Goal: Task Accomplishment & Management: Use online tool/utility

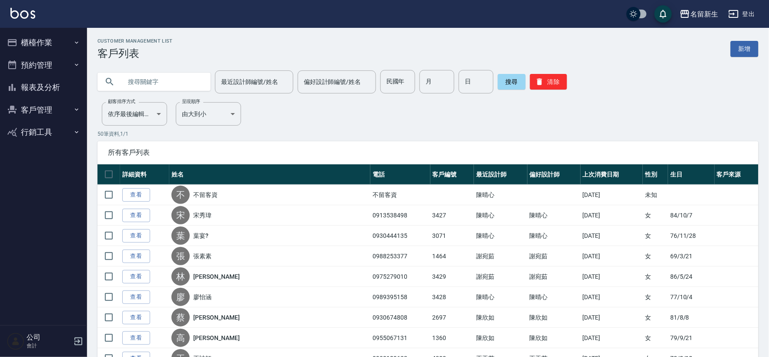
click at [167, 80] on input "text" at bounding box center [163, 81] width 82 height 23
type input "ㄗ"
type input "游"
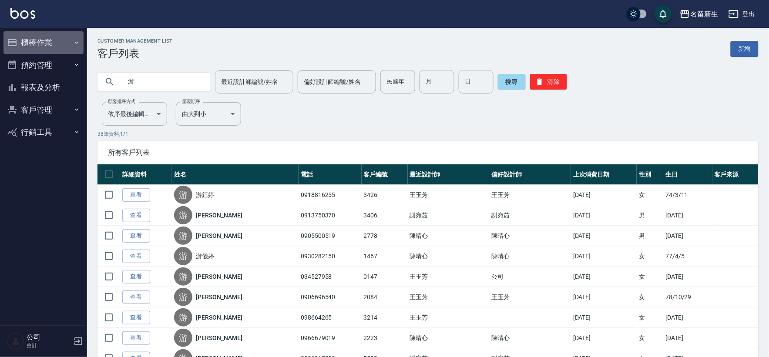
click at [54, 44] on button "櫃檯作業" at bounding box center [43, 42] width 80 height 23
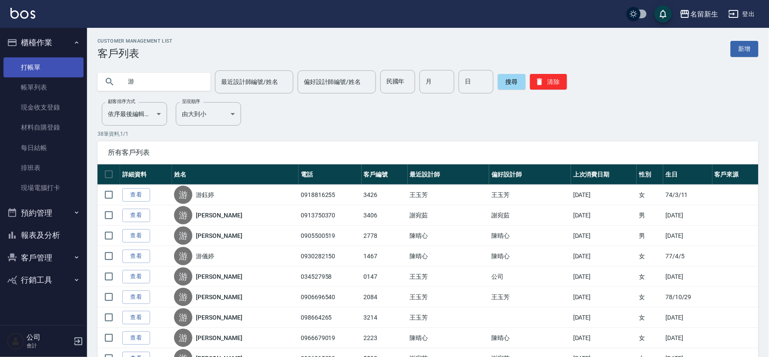
click at [46, 70] on link "打帳單" at bounding box center [43, 67] width 80 height 20
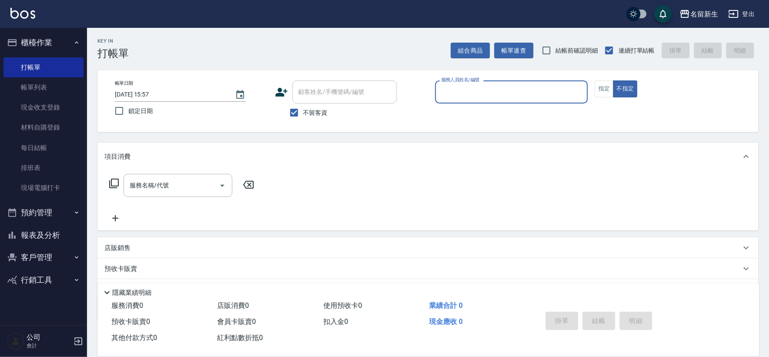
click at [36, 249] on button "客戶管理" at bounding box center [43, 257] width 80 height 23
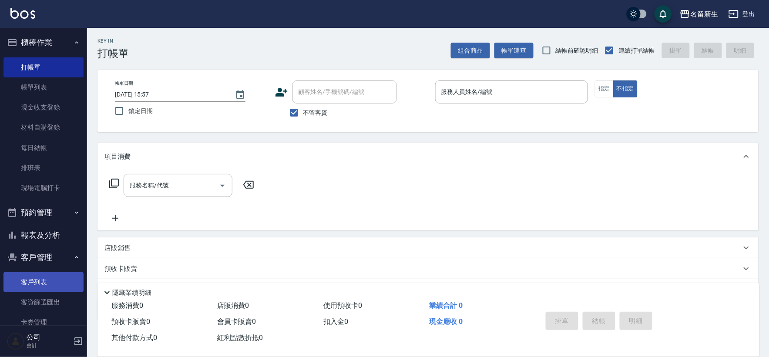
click at [32, 285] on link "客戶列表" at bounding box center [43, 282] width 80 height 20
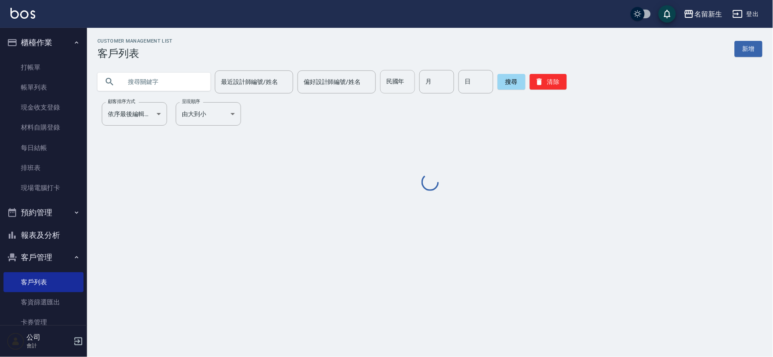
click at [398, 77] on div "民國年 民國年" at bounding box center [397, 81] width 35 height 23
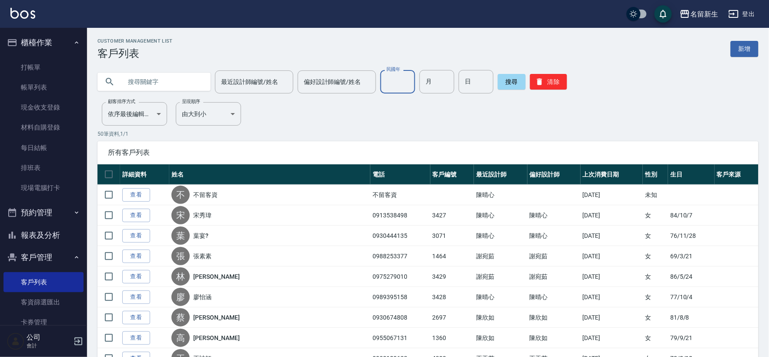
click at [394, 87] on input "民國年" at bounding box center [397, 81] width 35 height 23
type input "91"
type input "07"
type input "16"
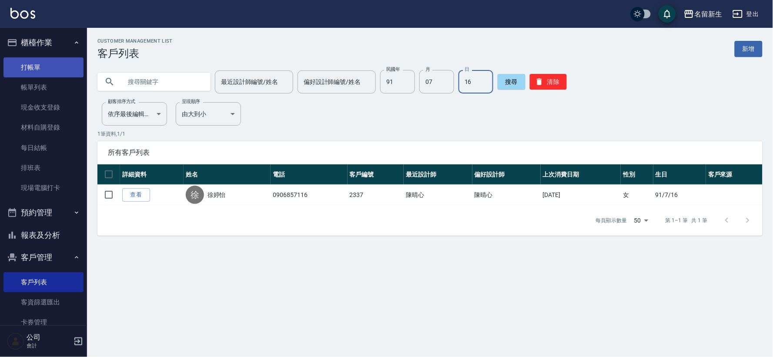
click at [61, 70] on link "打帳單" at bounding box center [43, 67] width 80 height 20
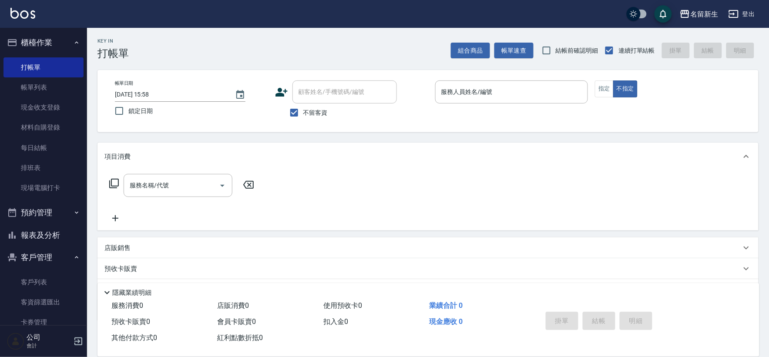
click at [275, 100] on div "顧客姓名/手機號碼/編號 顧客姓名/手機號碼/編號" at bounding box center [351, 91] width 153 height 23
click at [277, 96] on icon at bounding box center [281, 92] width 12 height 9
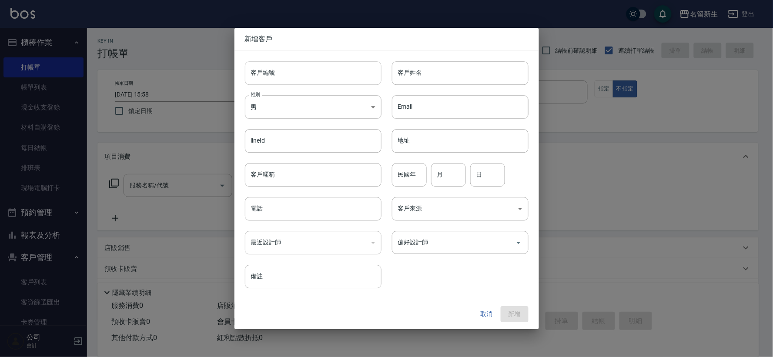
click at [289, 80] on input "客戶編號" at bounding box center [313, 72] width 137 height 23
click at [355, 69] on input "客戶編號" at bounding box center [313, 72] width 137 height 23
type input "3431"
type input "王湘君"
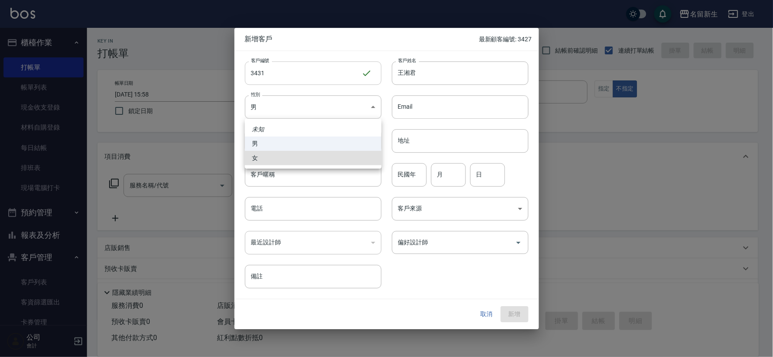
type input "[DEMOGRAPHIC_DATA]"
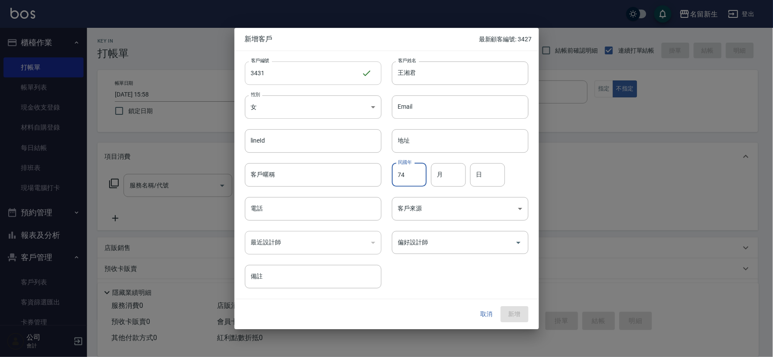
type input "74"
type input "08"
type input "21"
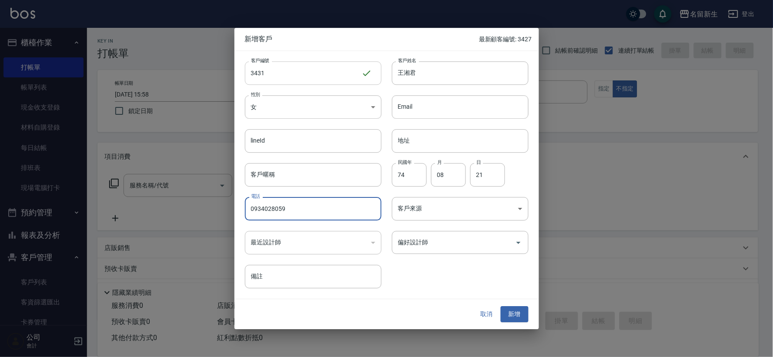
type input "0934028059"
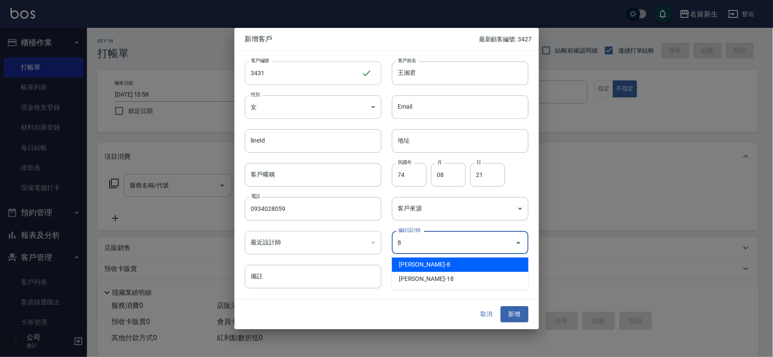
type input "陳欣如"
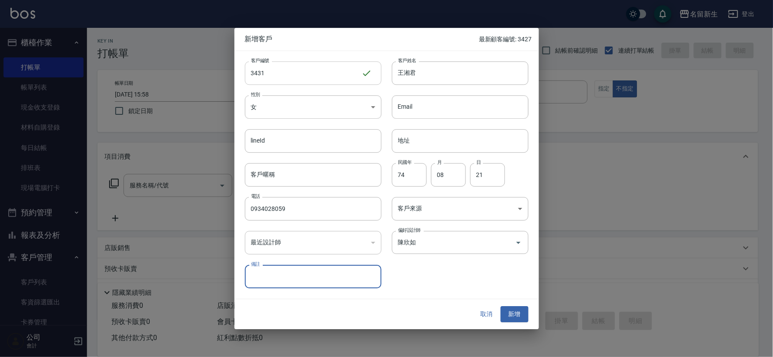
click at [501, 307] on button "新增" at bounding box center [515, 315] width 28 height 16
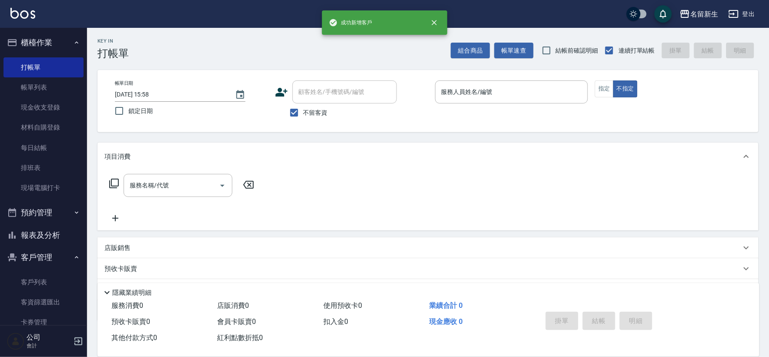
click at [286, 86] on icon at bounding box center [281, 92] width 13 height 13
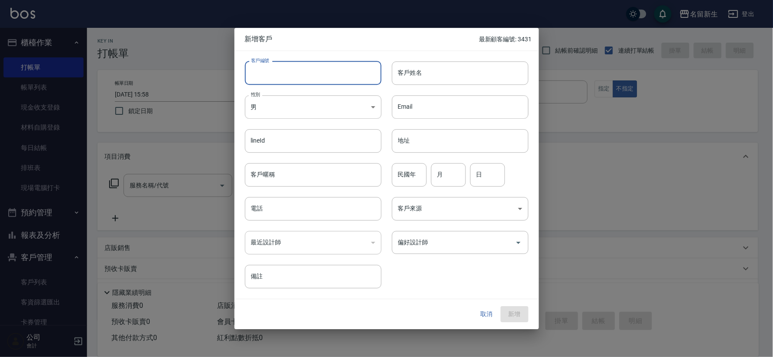
click at [286, 64] on input "客戶編號" at bounding box center [313, 72] width 137 height 23
type input "3430"
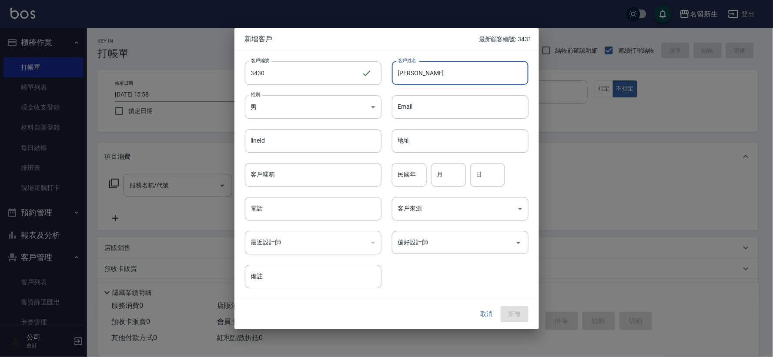
type input "[PERSON_NAME]"
click at [495, 315] on button "取消" at bounding box center [487, 315] width 28 height 16
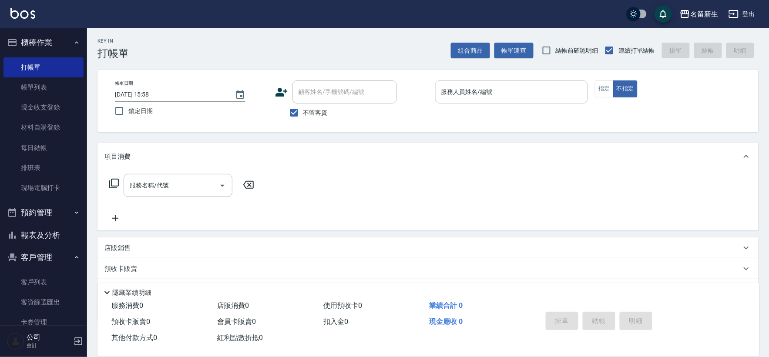
click at [516, 93] on input "服務人員姓名/編號" at bounding box center [511, 91] width 145 height 15
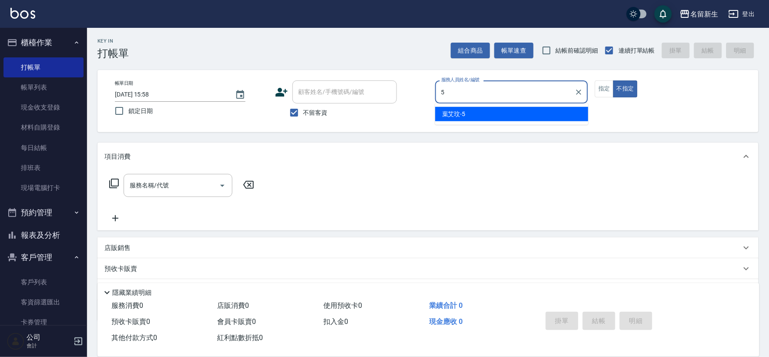
type input "5"
type button "false"
type input "[PERSON_NAME]-5"
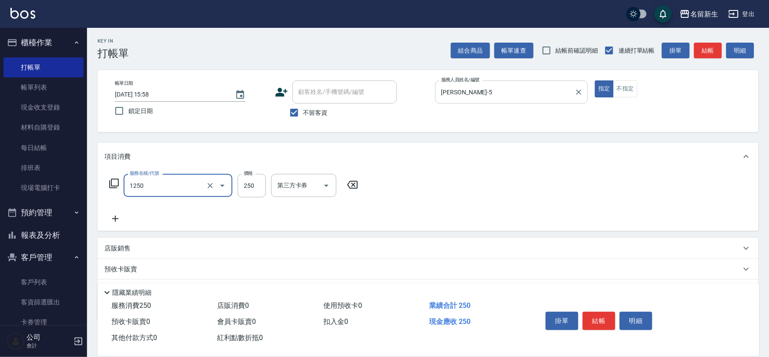
type input "洗髮250(1250)"
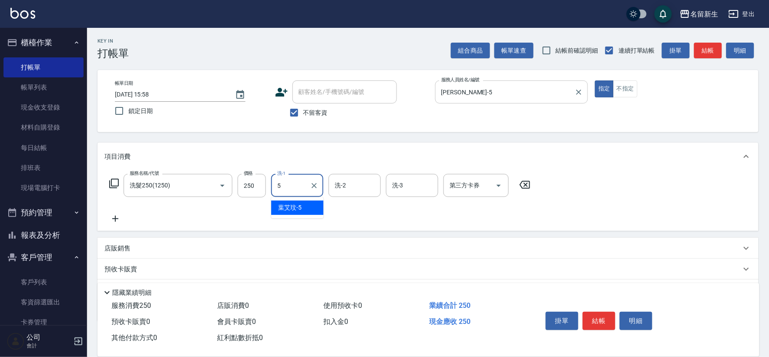
type input "[PERSON_NAME]-5"
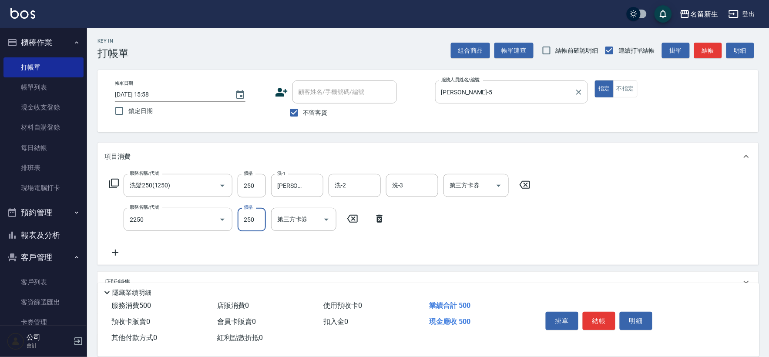
type input "剪髮(2250)"
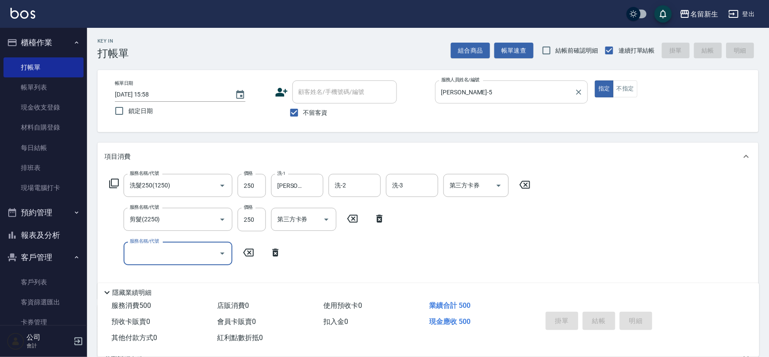
type input "[DATE] 16:00"
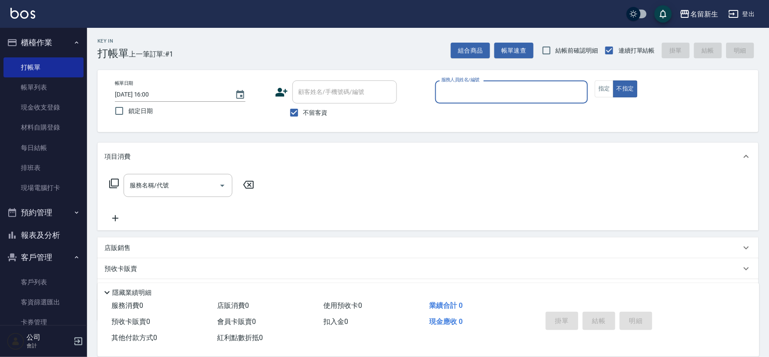
click at [277, 90] on icon at bounding box center [281, 92] width 13 height 13
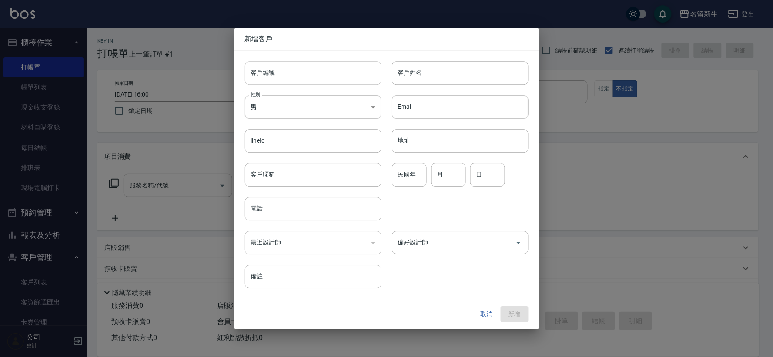
click at [283, 80] on input "客戶編號" at bounding box center [313, 72] width 137 height 23
type input "3430"
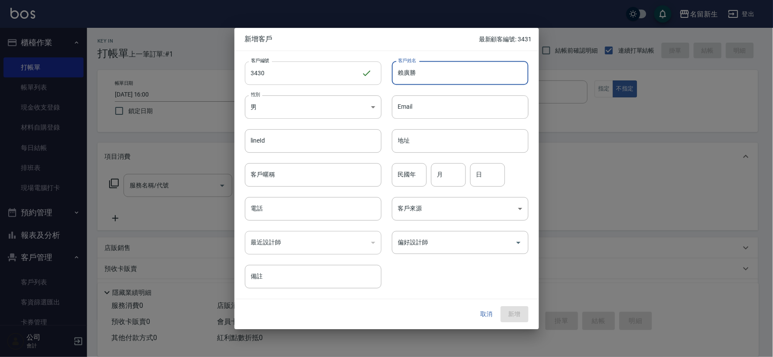
type input "賴廣勝"
type input "88"
type input "04"
type input "14"
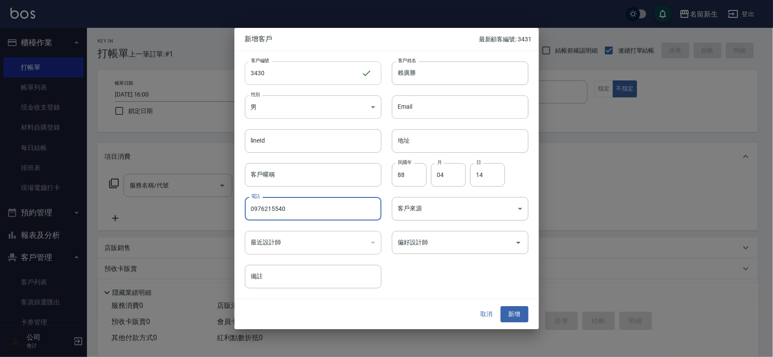
type input "0976215540"
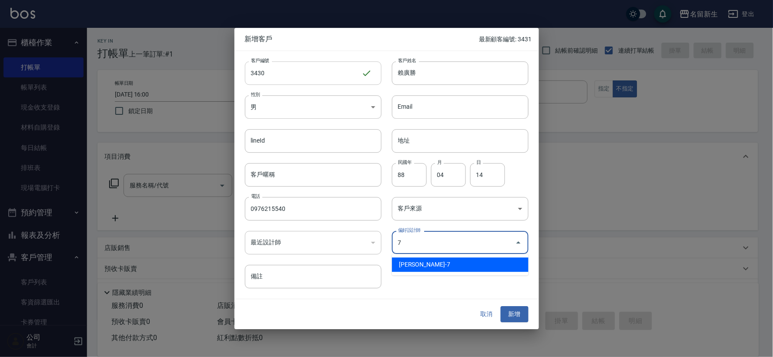
type input "陳晴心"
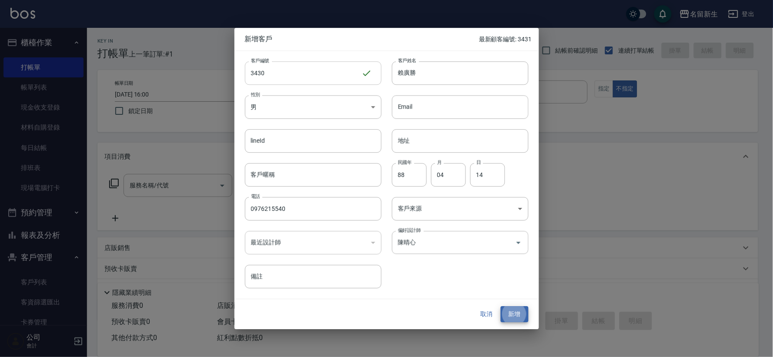
click at [501, 307] on button "新增" at bounding box center [515, 315] width 28 height 16
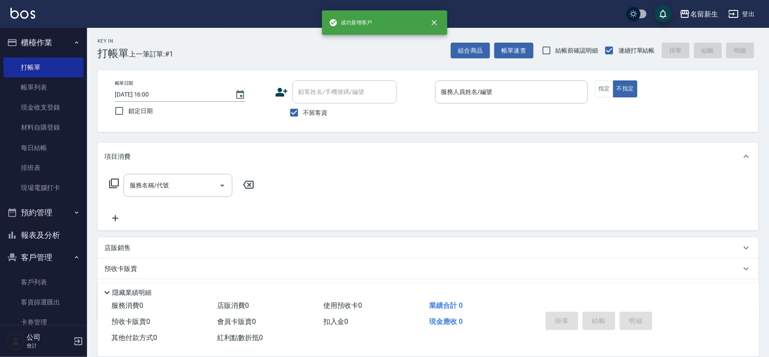
click at [315, 118] on label "不留客資" at bounding box center [306, 113] width 43 height 18
click at [303, 118] on input "不留客資" at bounding box center [294, 113] width 18 height 18
checkbox input "false"
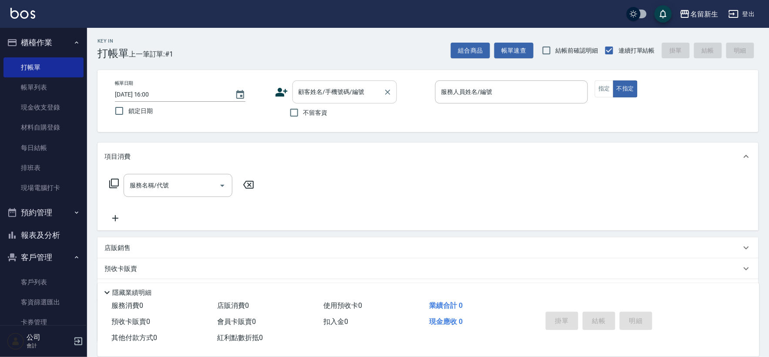
click at [311, 101] on div "顧客姓名/手機號碼/編號" at bounding box center [344, 91] width 104 height 23
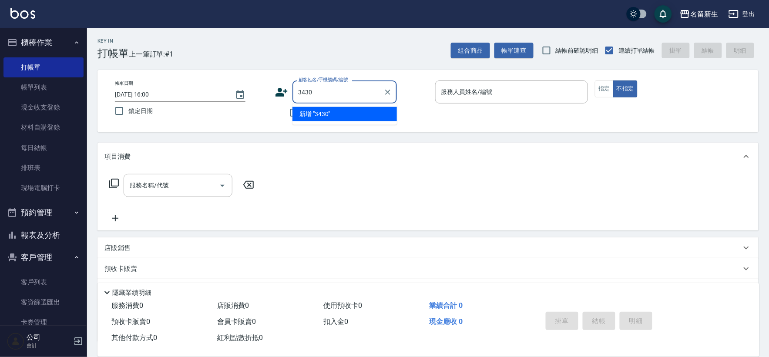
type input "3430"
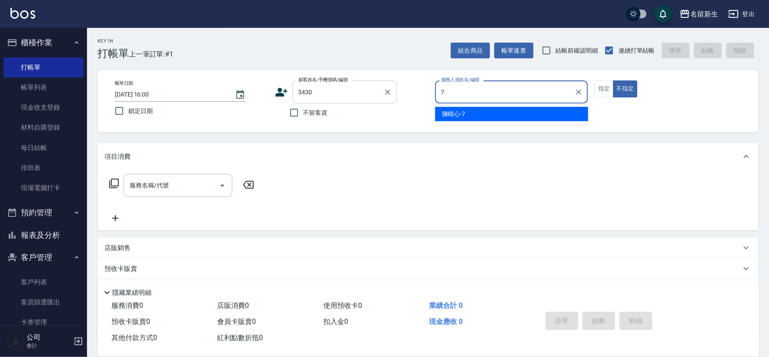
type input "[PERSON_NAME]-7"
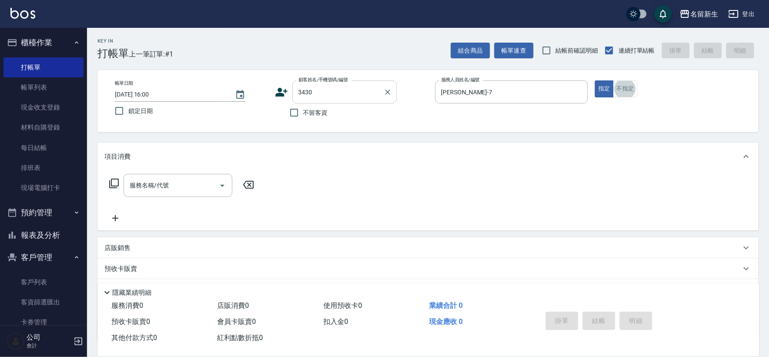
type input "[PERSON_NAME]/0976215540/3430"
type input "1"
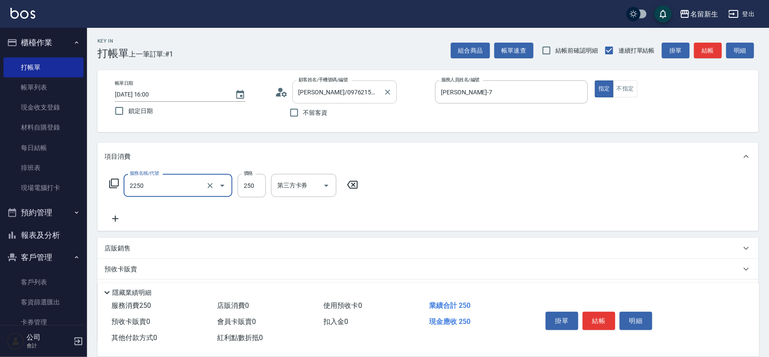
type input "剪髮(2250)"
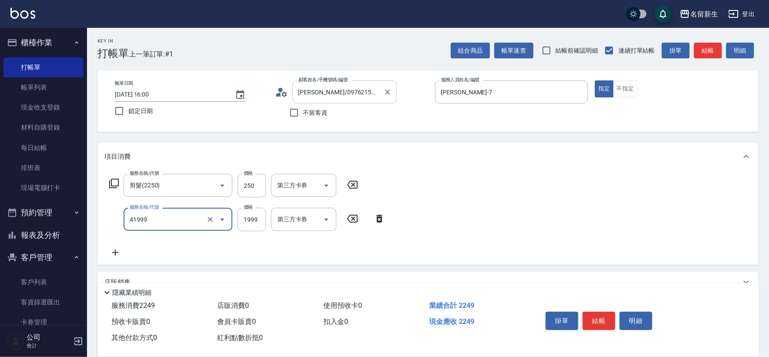
type input "1999以下染髮(41999)"
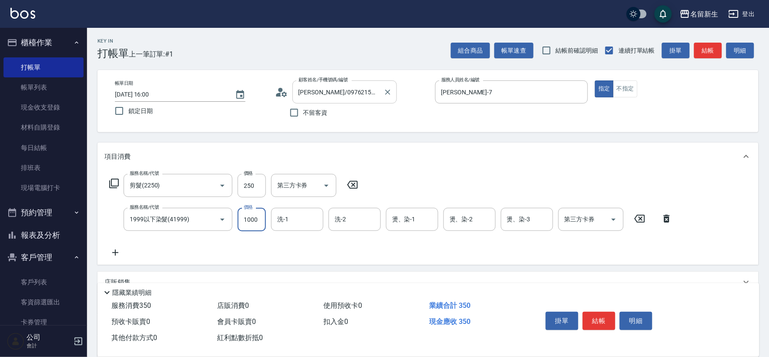
type input "1000"
type input "[PERSON_NAME]-7"
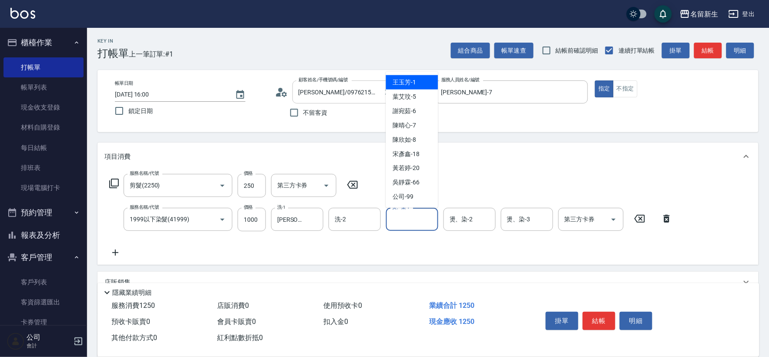
type input "[PERSON_NAME]-1"
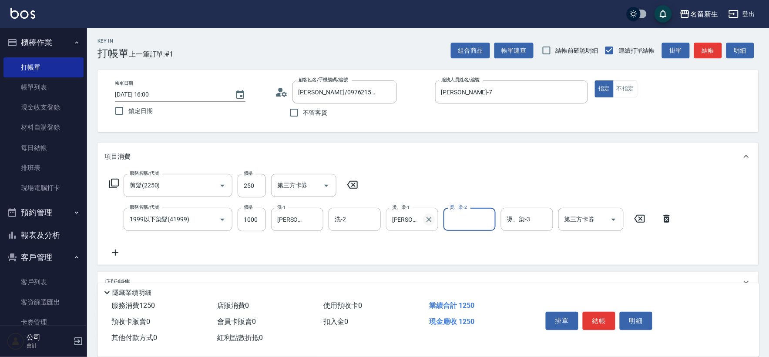
click at [428, 222] on icon "Clear" at bounding box center [428, 219] width 9 height 9
click at [414, 215] on input "燙、染-1" at bounding box center [412, 219] width 44 height 15
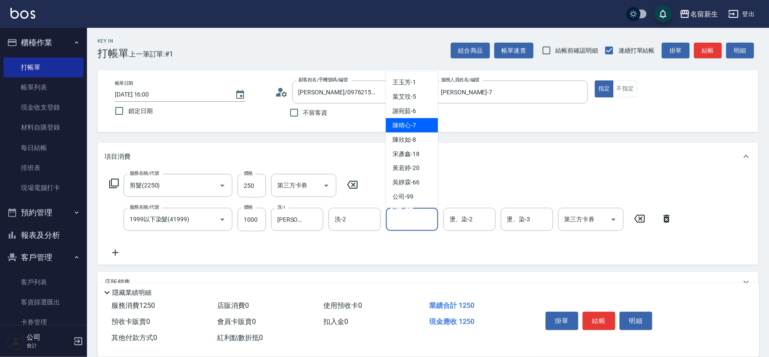
click at [413, 124] on span "[PERSON_NAME]-7" at bounding box center [404, 125] width 23 height 9
type input "[PERSON_NAME]-7"
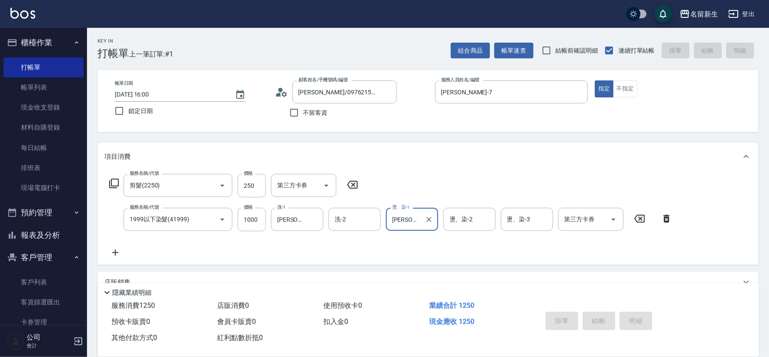
type input "[DATE] 16:01"
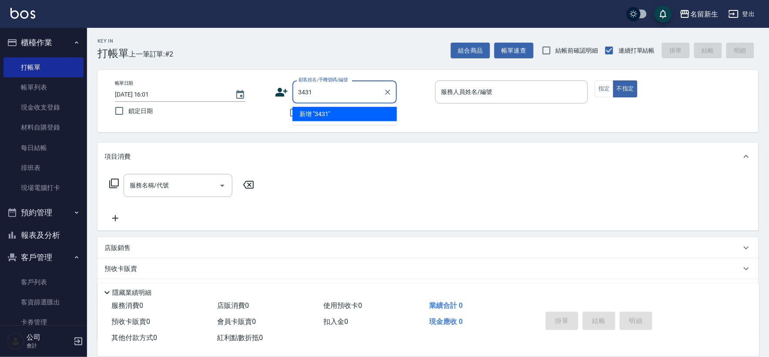
type input "3431"
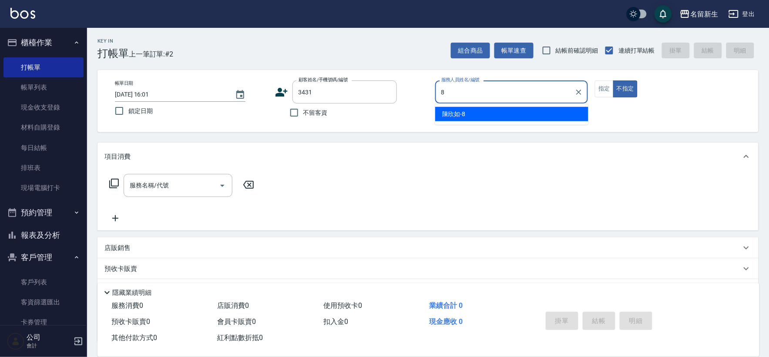
type input "[PERSON_NAME]-8"
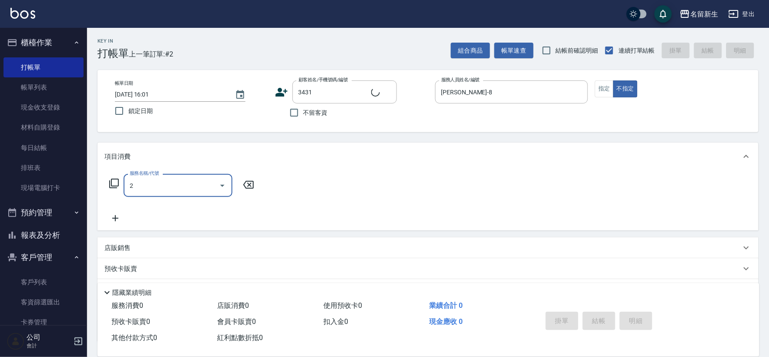
type input "21"
type input "[PERSON_NAME]/0934028059/3431"
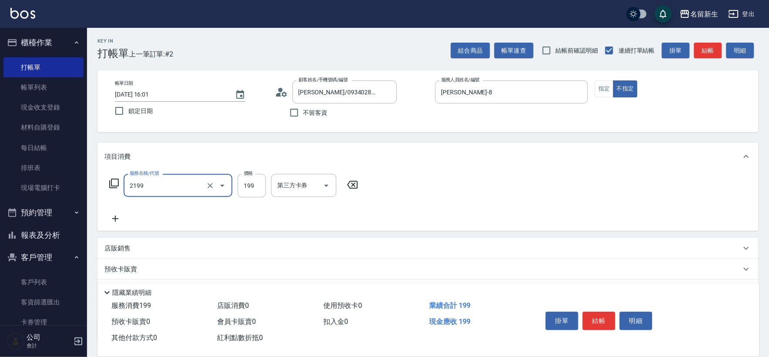
type input "不指定剪髮活動(2199)"
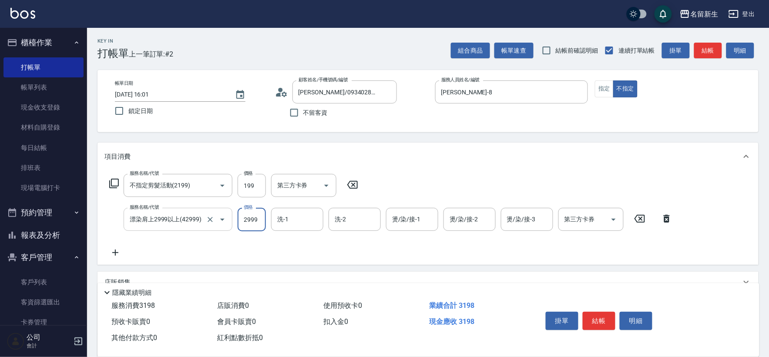
click at [190, 224] on input "漂染肩上2999以上(42999)" at bounding box center [165, 219] width 77 height 15
type input "2000以上染髮(42000)"
type input "[PERSON_NAME]-18"
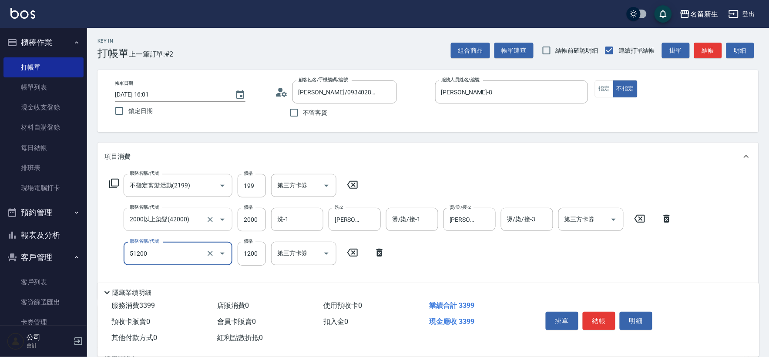
type input "原價801~1200護髮(51200)"
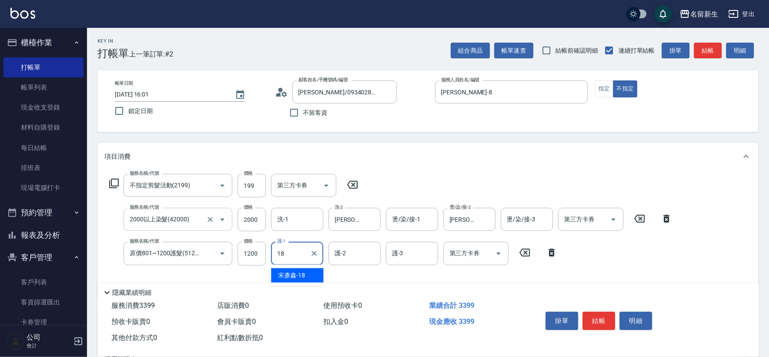
type input "[PERSON_NAME]-18"
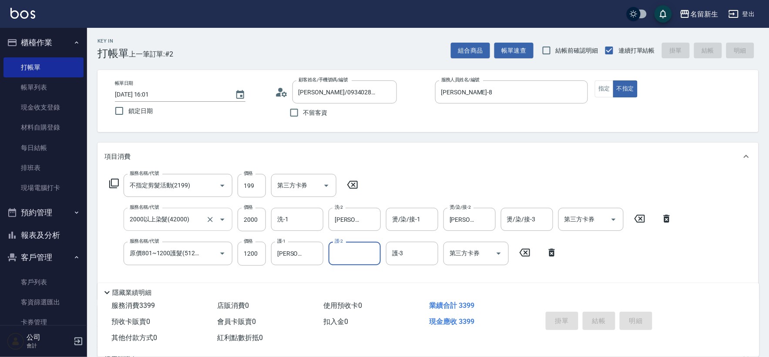
type input "[DATE] 16:02"
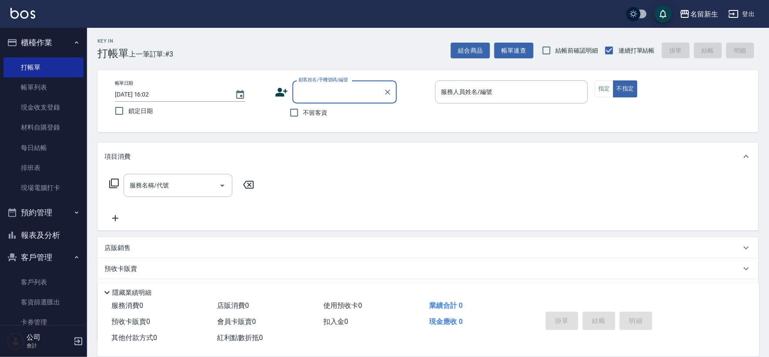
click at [325, 90] on input "顧客姓名/手機號碼/編號" at bounding box center [338, 91] width 84 height 15
type input "1467"
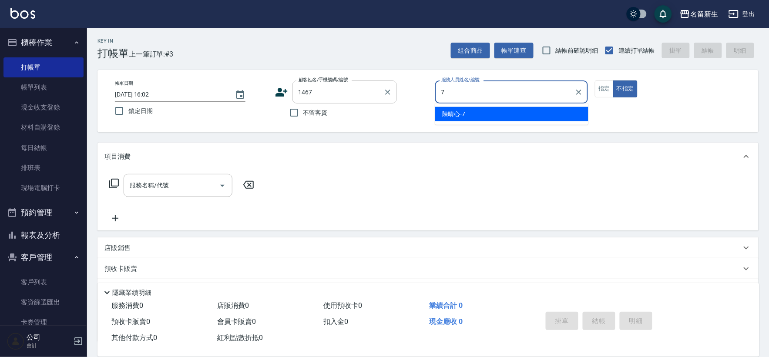
type input "[PERSON_NAME]-7"
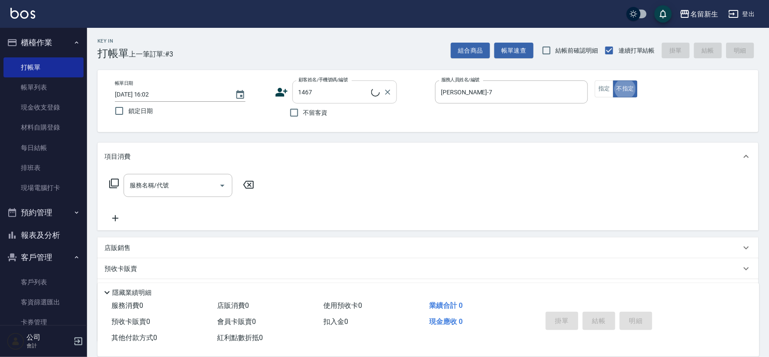
type input "[PERSON_NAME]/0930282150/1467"
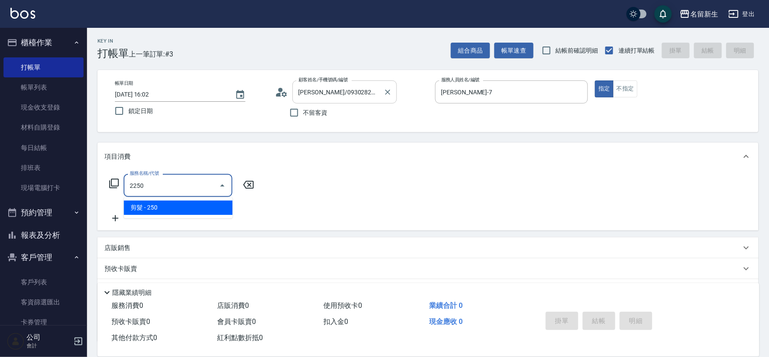
type input "剪髮(2250)"
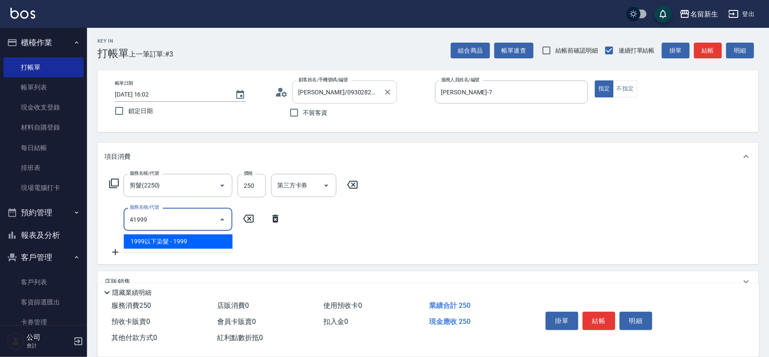
type input "1999以下染髮(41999)"
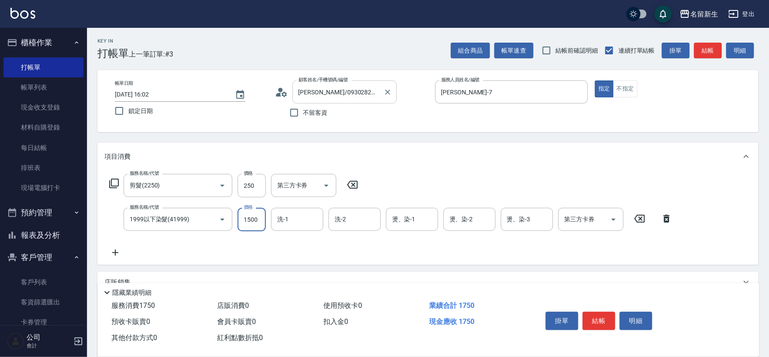
type input "1500"
type input "[PERSON_NAME]-18"
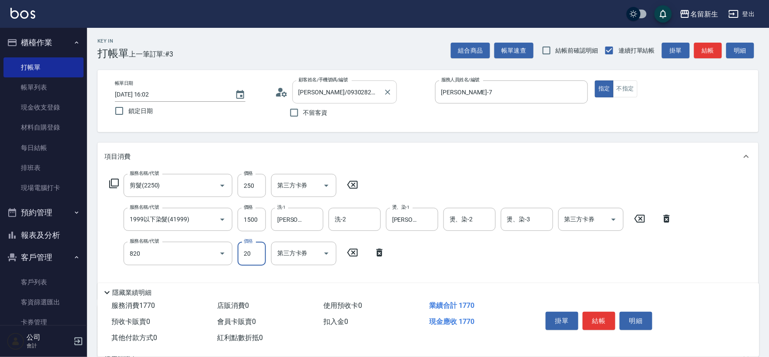
type input "潤絲(820)"
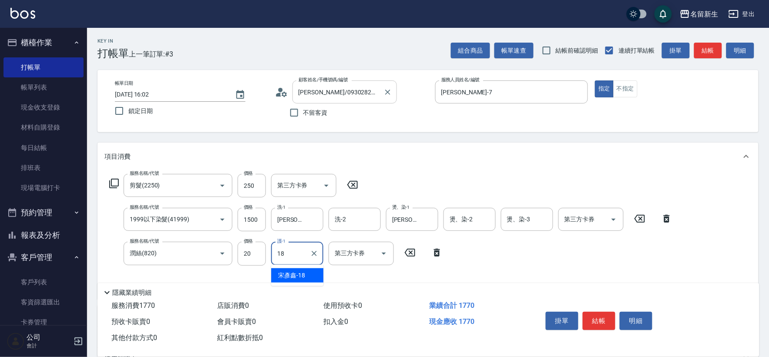
type input "[PERSON_NAME]-18"
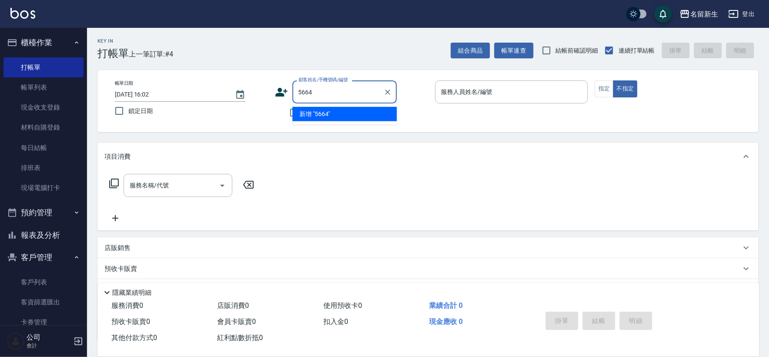
type input "5664"
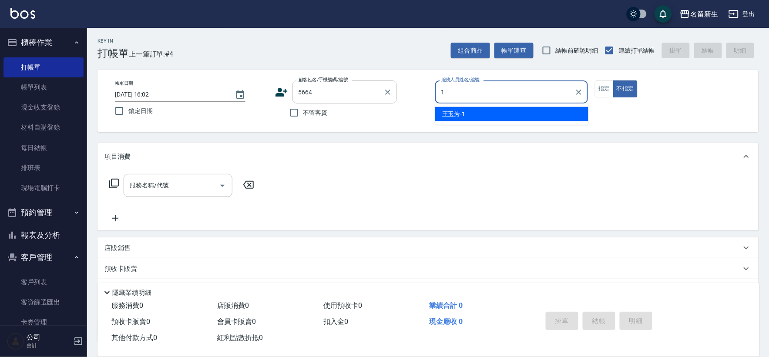
type input "[PERSON_NAME]-1"
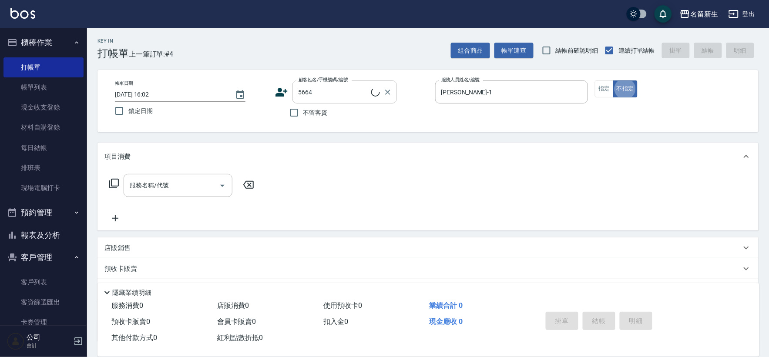
type input "[PERSON_NAME]/0905356391/5664"
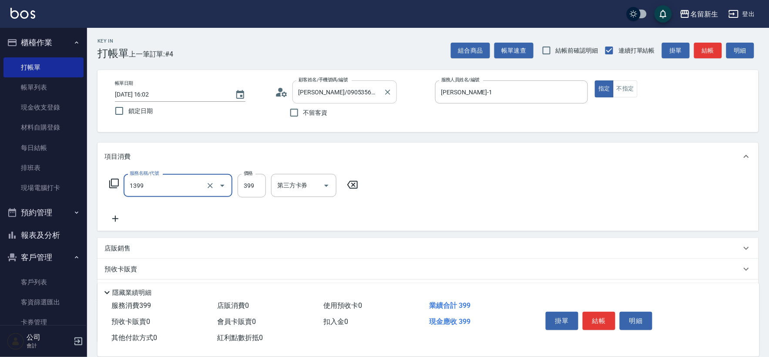
type input "健康洗髮(1399)"
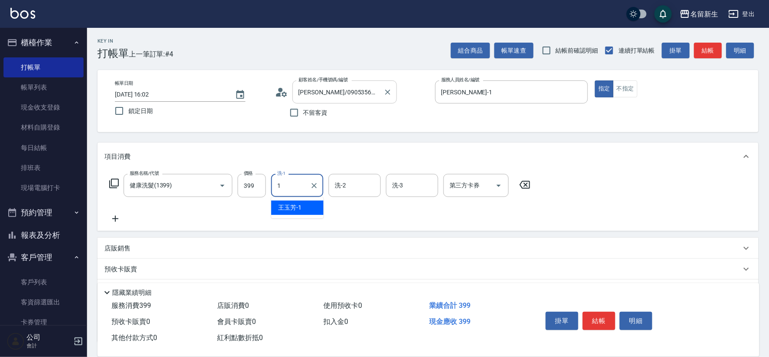
type input "[PERSON_NAME]-1"
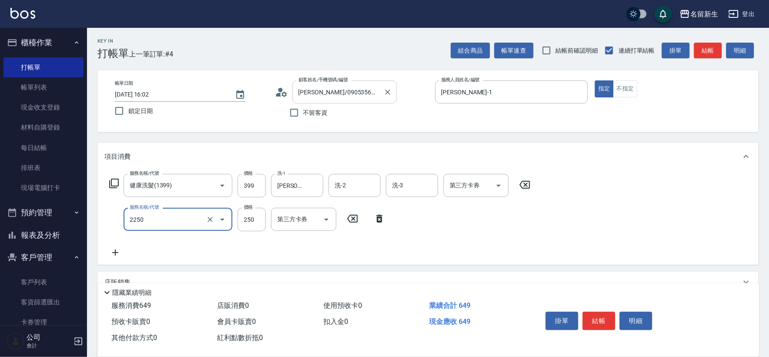
type input "剪髮(2250)"
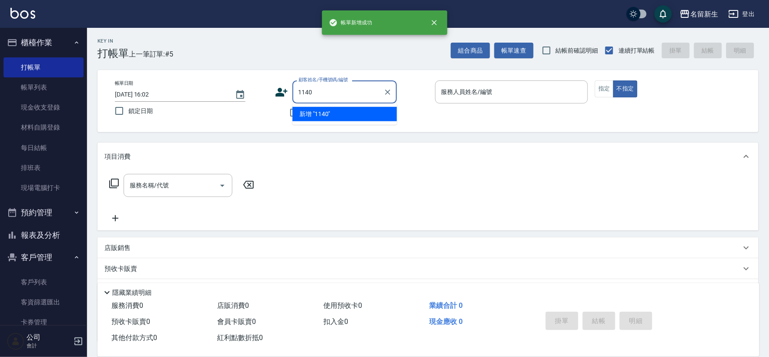
type input "1140"
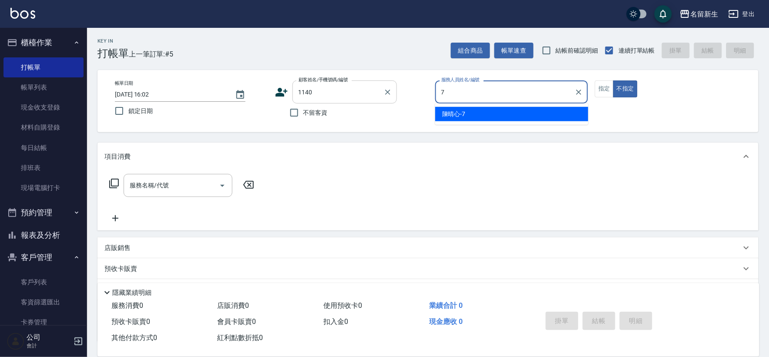
type input "[PERSON_NAME]-7"
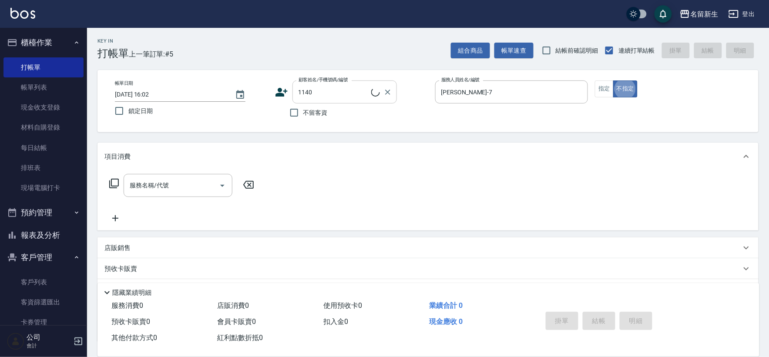
type input "[PERSON_NAME]/0988053073/1140"
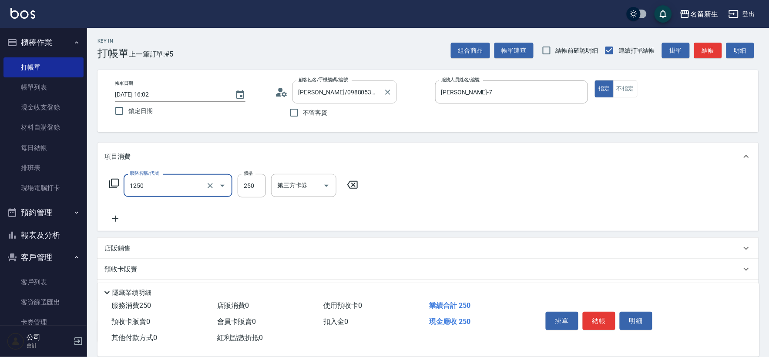
type input "洗髮250(1250)"
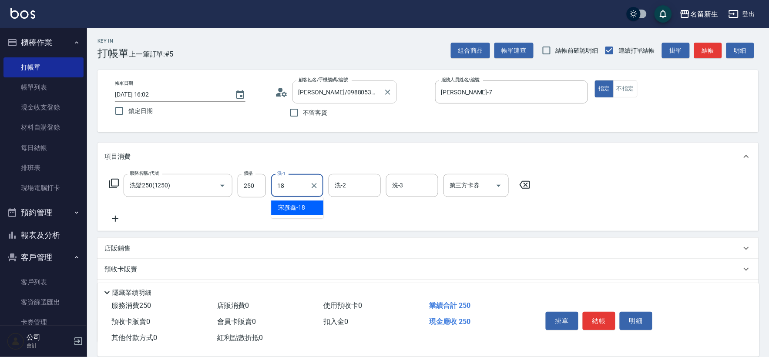
type input "[PERSON_NAME]-18"
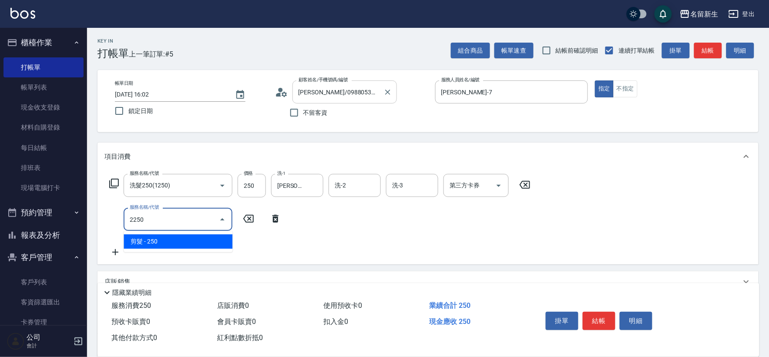
type input "剪髮(2250)"
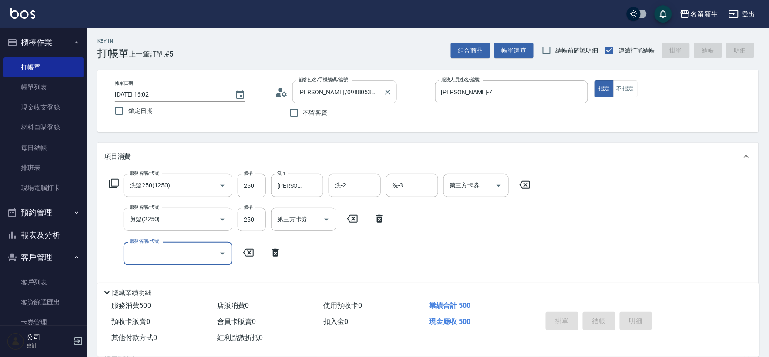
type input "[DATE] 16:03"
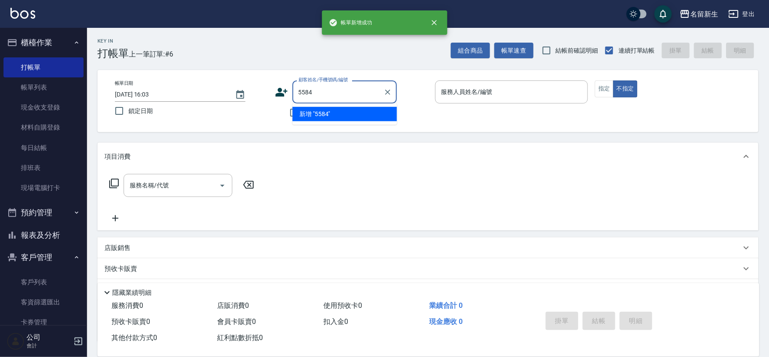
type input "5584"
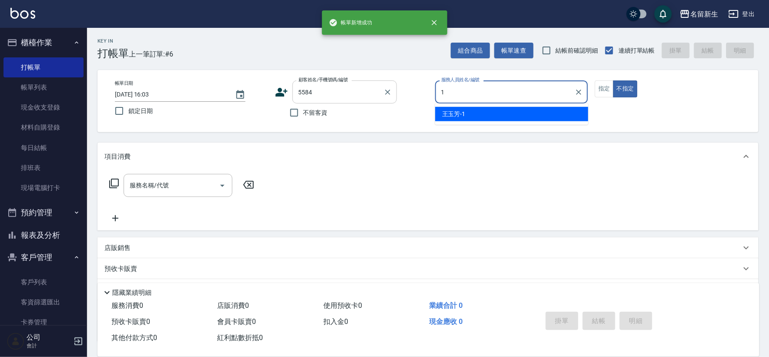
type input "[PERSON_NAME]-1"
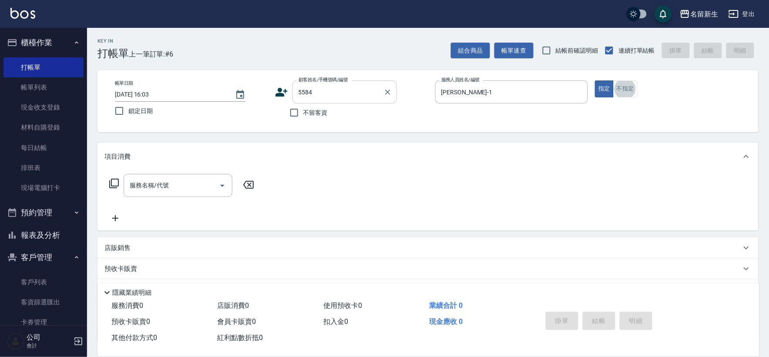
type input "2"
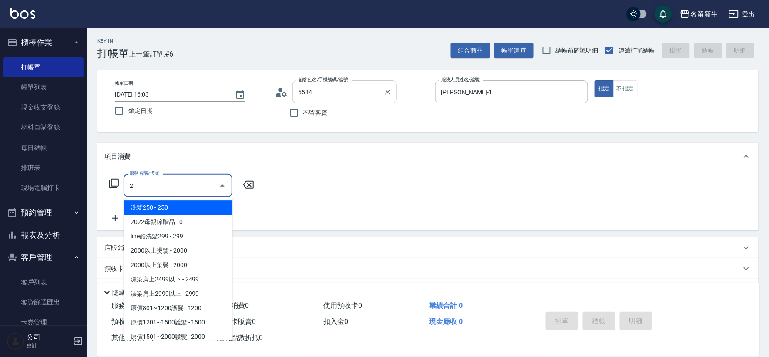
type input "[PERSON_NAME]/0938042029/5584"
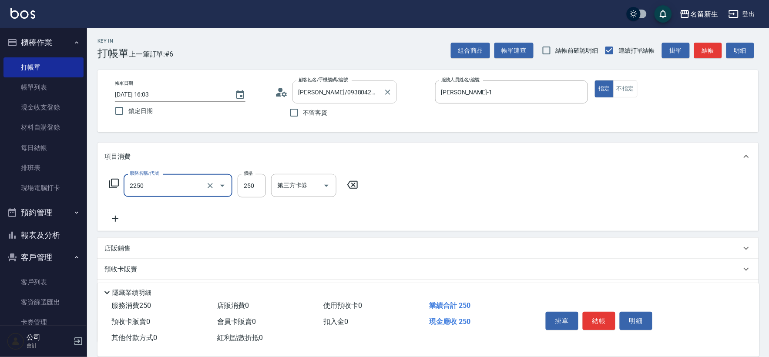
type input "剪髮(2250)"
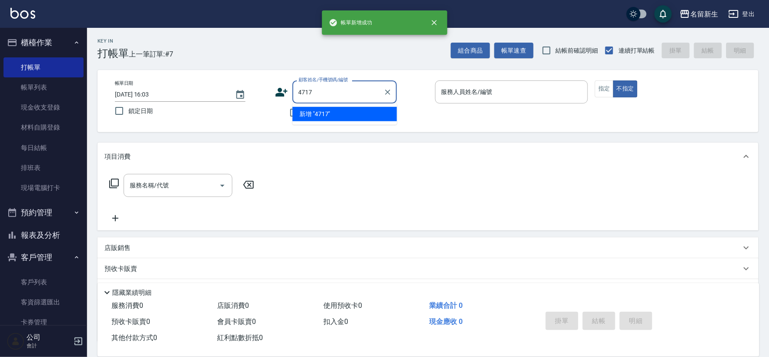
type input "4717"
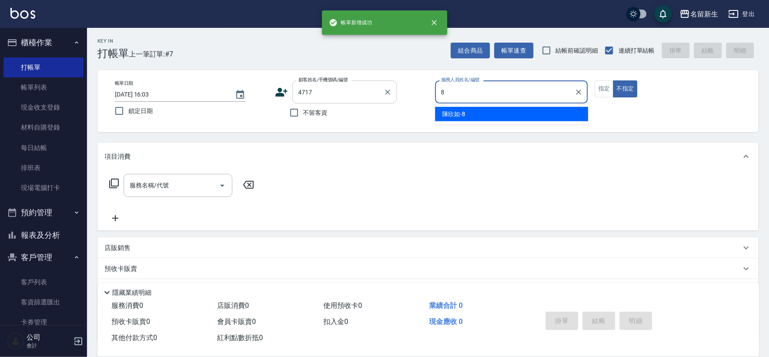
type input "[PERSON_NAME]-8"
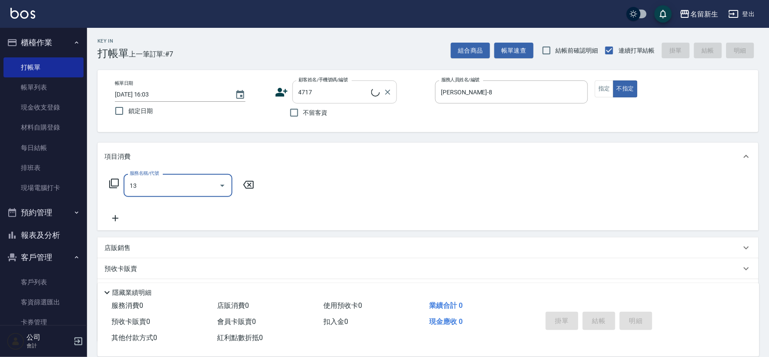
type input "139"
type input "[PERSON_NAME]/0989336516/4717"
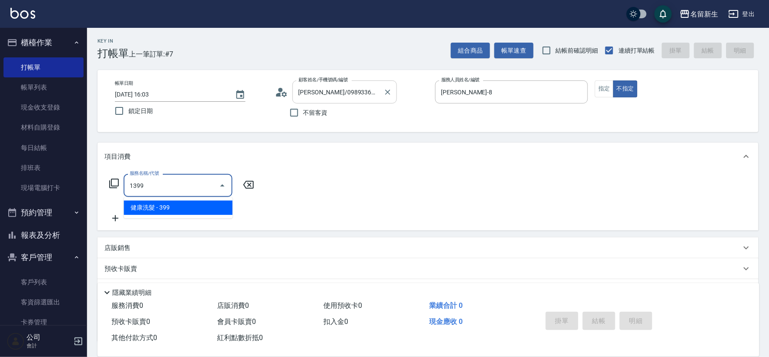
type input "健康洗髮(1399)"
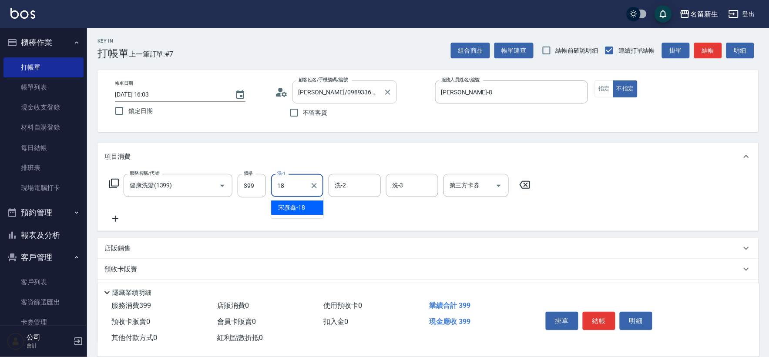
type input "[PERSON_NAME]-18"
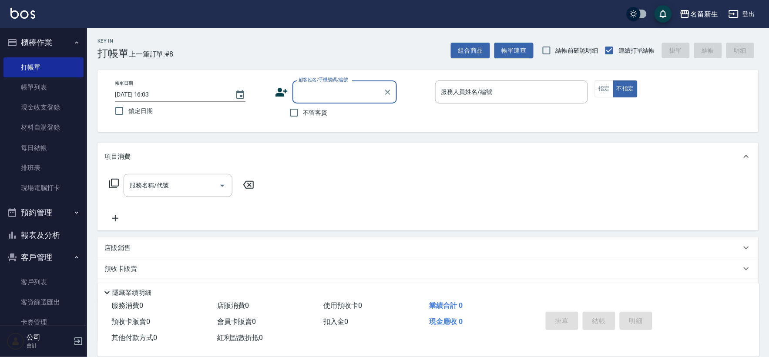
click at [33, 231] on button "報表及分析" at bounding box center [43, 235] width 80 height 23
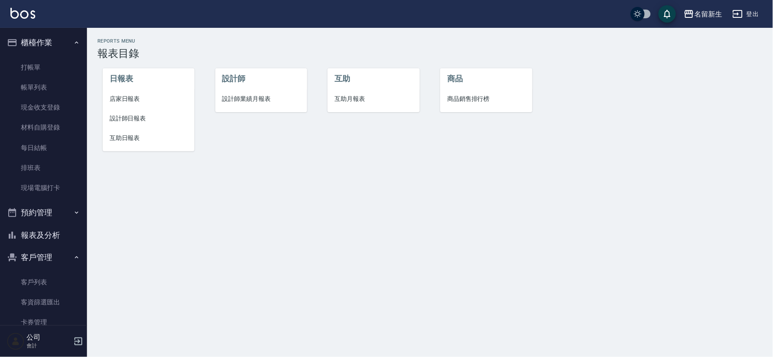
click at [267, 104] on li "設計師業績月報表" at bounding box center [261, 99] width 92 height 20
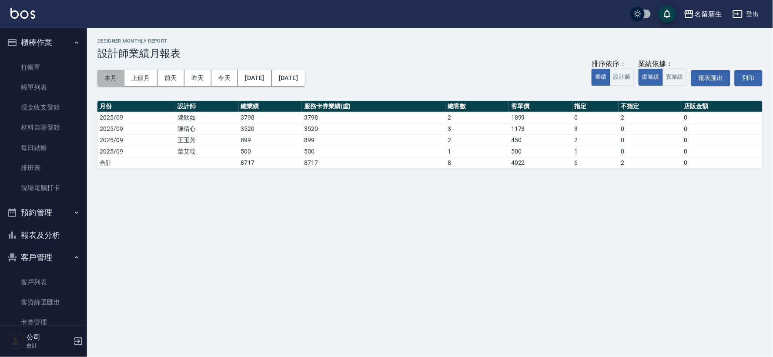
click at [106, 81] on button "本月" at bounding box center [110, 78] width 27 height 16
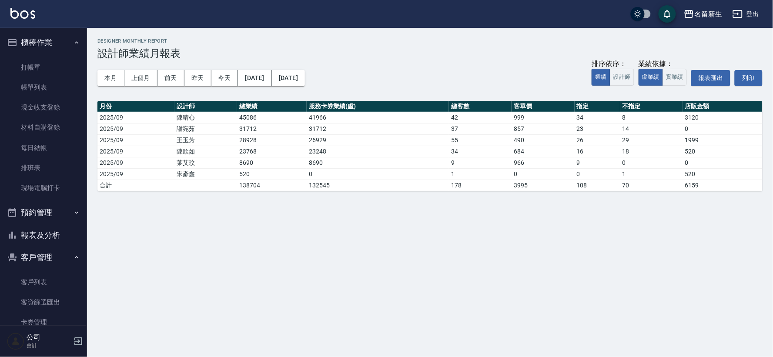
click at [46, 242] on button "報表及分析" at bounding box center [43, 235] width 80 height 23
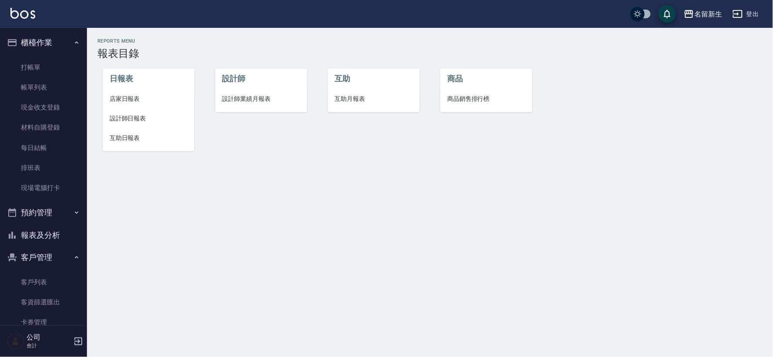
click at [129, 116] on span "設計師日報表" at bounding box center [149, 118] width 78 height 9
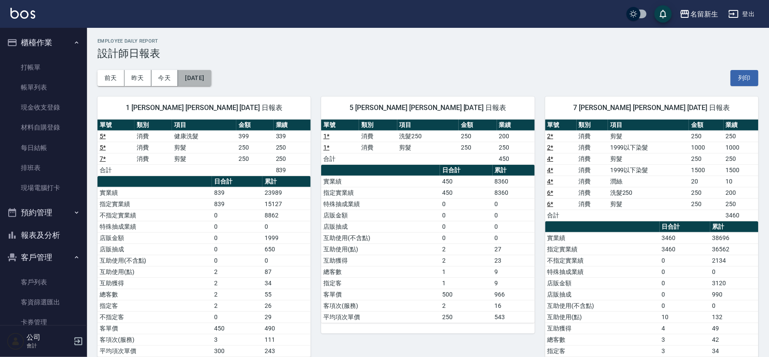
click at [211, 84] on button "[DATE]" at bounding box center [194, 78] width 33 height 16
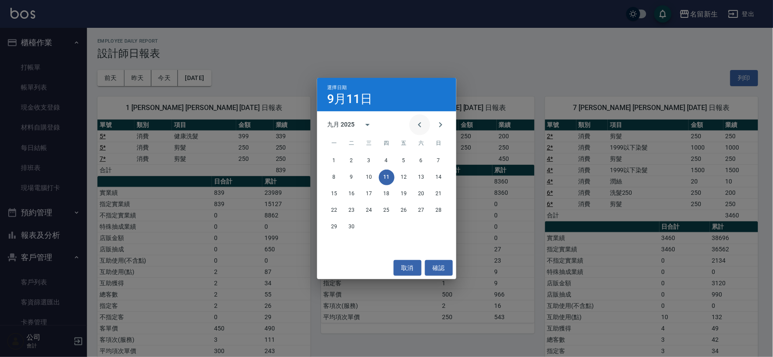
click at [412, 125] on button "Previous month" at bounding box center [419, 124] width 21 height 21
click at [435, 228] on button "31" at bounding box center [439, 227] width 16 height 16
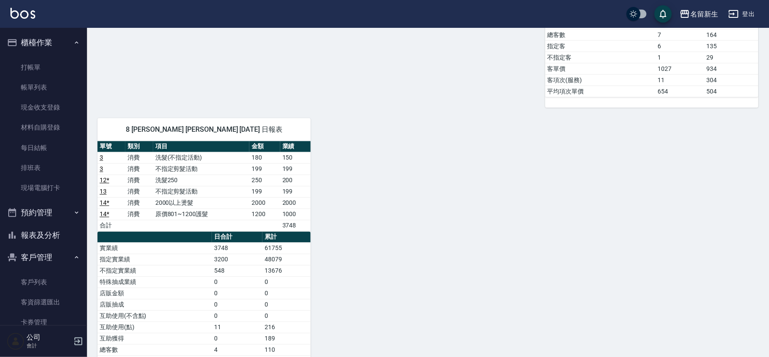
scroll to position [429, 0]
